Goal: Check status: Check status

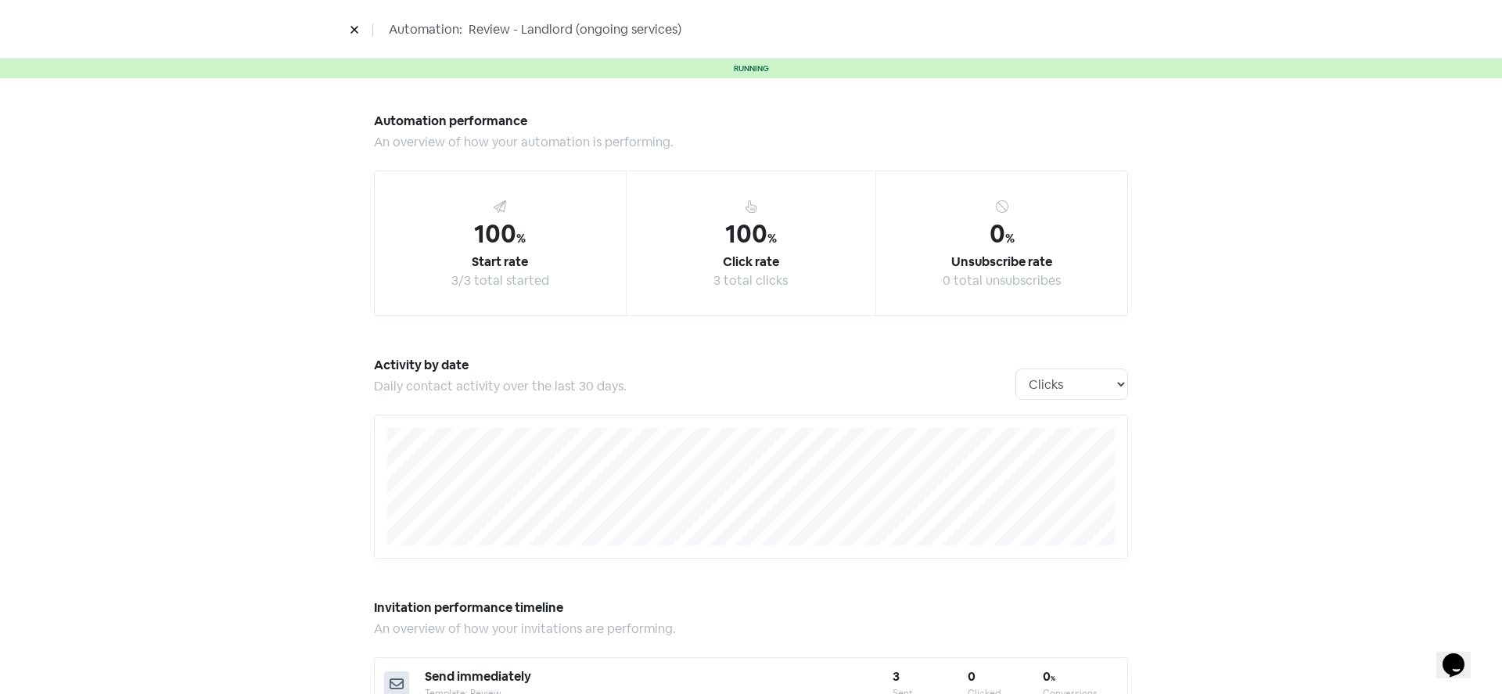
scroll to position [334, 0]
